Goal: Transaction & Acquisition: Subscribe to service/newsletter

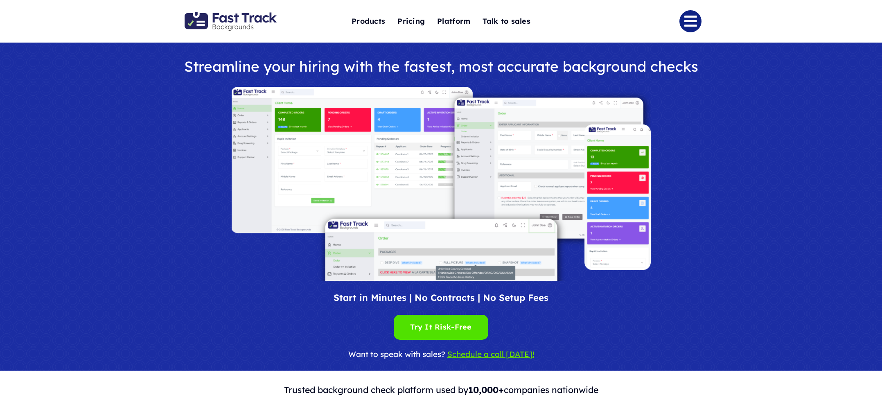
click at [693, 19] on link "Link to #" at bounding box center [690, 21] width 22 height 22
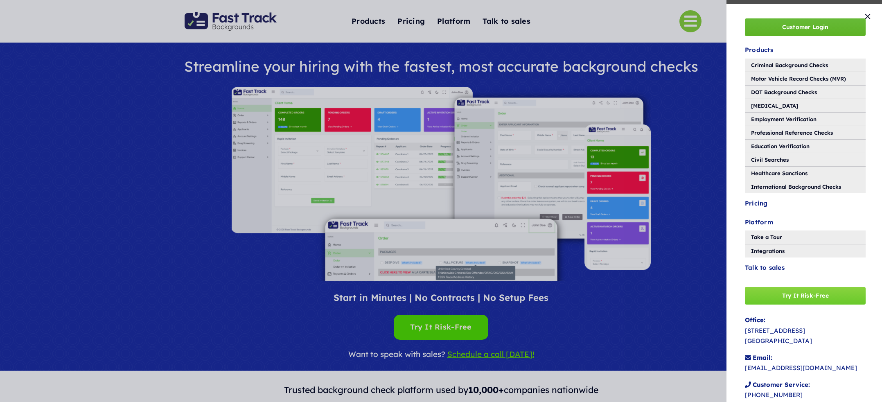
click at [781, 28] on link "Customer Login" at bounding box center [805, 27] width 121 height 18
drag, startPoint x: 466, startPoint y: 326, endPoint x: 454, endPoint y: 330, distance: 12.7
click at [466, 326] on div "Customer Login Products Criminal Background Checks Motor Vehicle Record Checks …" at bounding box center [441, 201] width 882 height 402
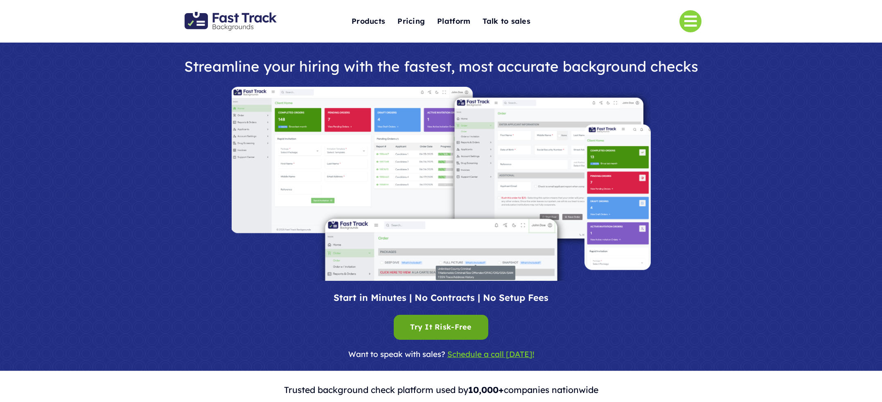
click at [441, 330] on div "Try It Risk-Free Try It Risk-Free" at bounding box center [440, 327] width 61 height 13
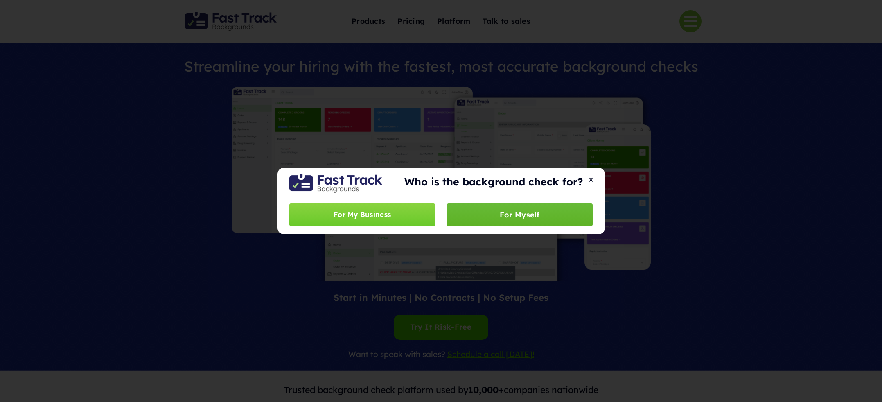
click at [512, 213] on span "For Myself" at bounding box center [520, 214] width 40 height 9
click at [643, 104] on div "Who is the background check for? For My Business For Myself" at bounding box center [441, 201] width 882 height 402
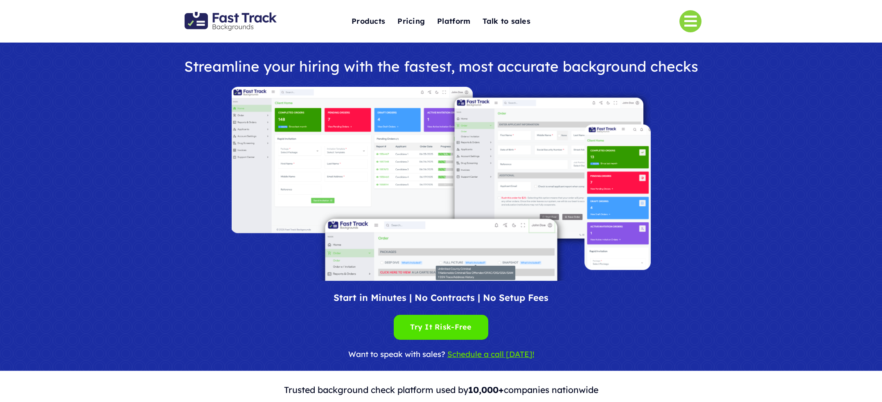
drag, startPoint x: 683, startPoint y: 22, endPoint x: 698, endPoint y: 25, distance: 14.6
click at [684, 22] on link "Link to #" at bounding box center [690, 21] width 22 height 22
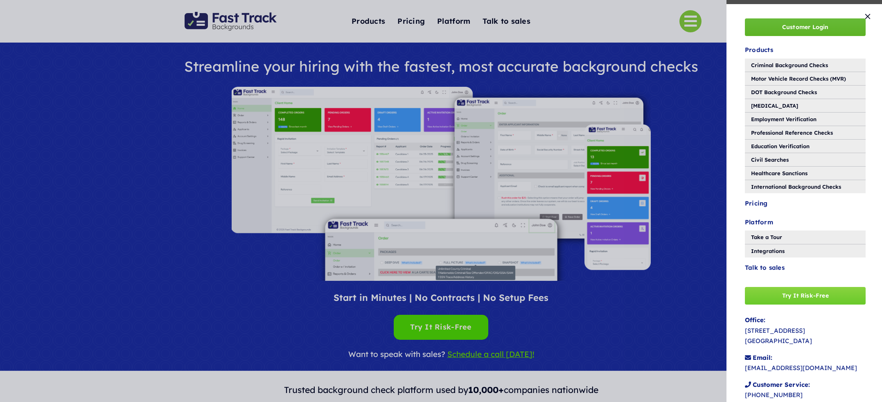
click at [793, 27] on span "Customer Login" at bounding box center [805, 27] width 47 height 7
